Goal: Task Accomplishment & Management: Manage account settings

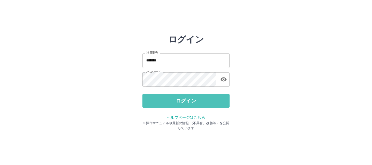
click at [188, 101] on button "ログイン" at bounding box center [185, 101] width 87 height 14
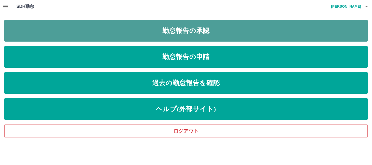
click at [208, 34] on link "勤怠報告の承認" at bounding box center [185, 31] width 363 height 22
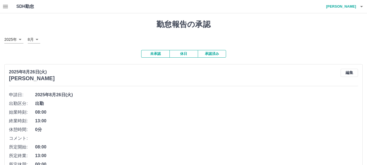
click at [180, 56] on button "休日" at bounding box center [184, 54] width 28 height 8
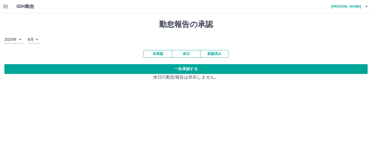
click at [166, 54] on button "未承認" at bounding box center [157, 54] width 28 height 8
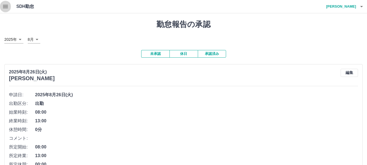
click at [6, 6] on icon "button" at bounding box center [5, 6] width 5 height 3
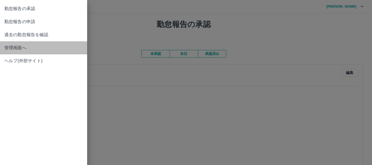
click at [27, 47] on span "管理画面へ" at bounding box center [43, 48] width 78 height 7
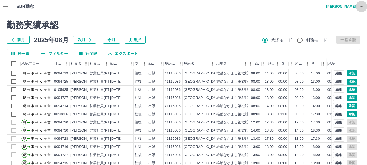
click at [362, 8] on icon "button" at bounding box center [362, 6] width 7 height 7
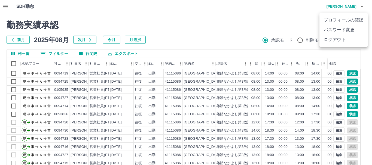
click at [345, 39] on li "ログアウト" at bounding box center [343, 40] width 48 height 10
